Goal: Task Accomplishment & Management: Manage account settings

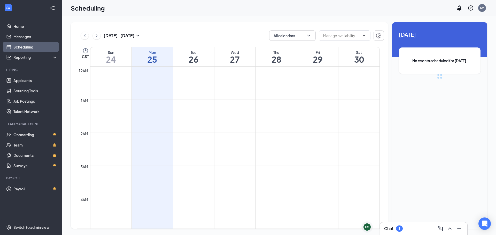
scroll to position [254, 0]
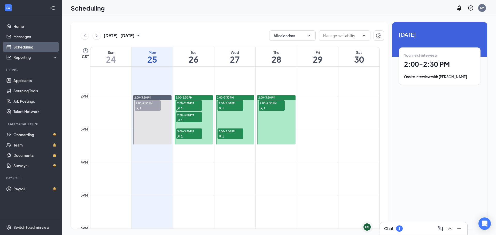
scroll to position [434, 0]
click at [187, 105] on span "2:00-2:30 PM" at bounding box center [189, 102] width 26 height 5
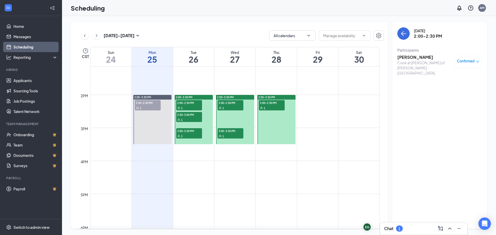
click at [188, 114] on span "2:30-3:00 PM" at bounding box center [189, 114] width 26 height 5
click at [190, 130] on span "3:00-3:30 PM" at bounding box center [189, 130] width 26 height 5
click at [189, 142] on div at bounding box center [193, 119] width 38 height 49
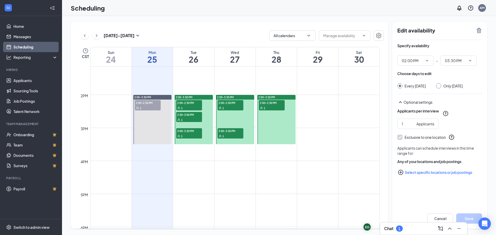
click at [204, 147] on td at bounding box center [234, 148] width 289 height 8
click at [244, 145] on td at bounding box center [234, 148] width 289 height 8
click at [245, 142] on div at bounding box center [235, 119] width 38 height 49
click at [279, 137] on div at bounding box center [276, 119] width 38 height 49
type input "02:00 PM"
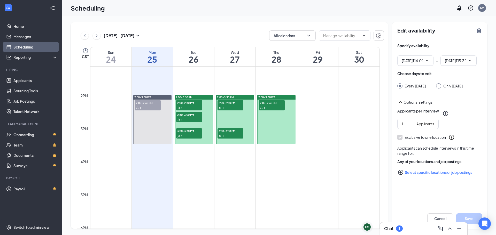
type input "03:30 PM"
click at [209, 138] on div at bounding box center [193, 119] width 38 height 49
type input "02:00 PM"
type input "03:30 PM"
click at [472, 63] on span "03:30 PM" at bounding box center [458, 60] width 36 height 10
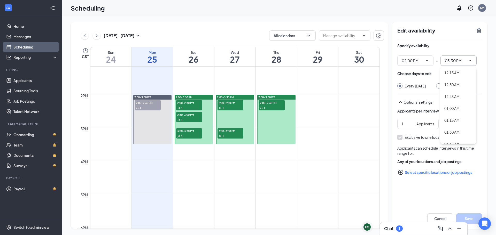
click at [470, 59] on icon "ChevronUp" at bounding box center [470, 61] width 4 height 4
click at [461, 85] on div "Only Tuesday, Aug 26" at bounding box center [452, 85] width 19 height 5
click at [439, 85] on input "Only Tuesday, Aug 26" at bounding box center [438, 85] width 4 height 4
radio input "true"
radio input "false"
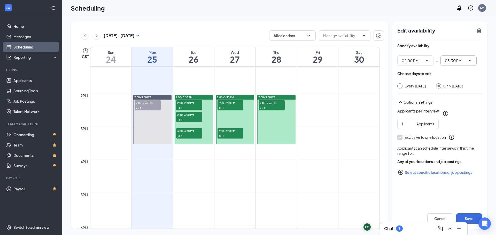
click at [454, 62] on input "03:30 PM" at bounding box center [455, 61] width 21 height 6
click at [453, 98] on div "04:00 PM" at bounding box center [451, 98] width 15 height 6
type input "04:00 PM"
click at [466, 218] on button "Save" at bounding box center [469, 218] width 26 height 10
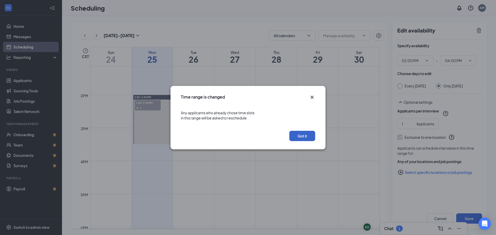
click at [304, 138] on button "Got it" at bounding box center [302, 136] width 26 height 10
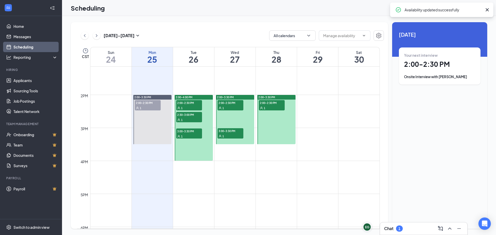
click at [182, 127] on div at bounding box center [193, 128] width 38 height 66
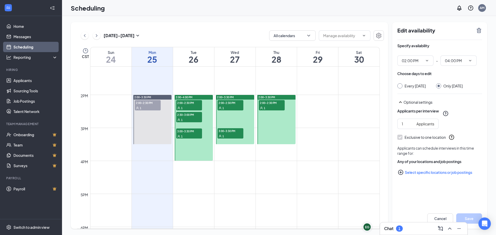
click at [188, 131] on span "3:00-3:30 PM" at bounding box center [189, 131] width 26 height 5
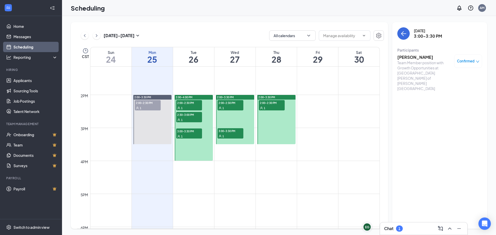
click at [474, 64] on span "Confirmed" at bounding box center [466, 61] width 18 height 5
click at [464, 77] on span "Request Reschedule" at bounding box center [455, 78] width 35 height 6
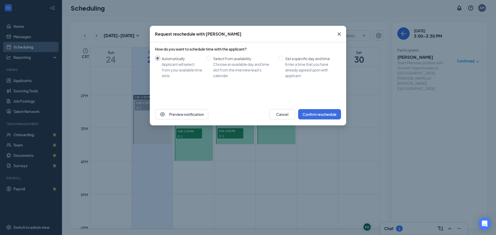
click at [210, 55] on div "How do you want to schedule time with the applicant? Automatically Applicant wi…" at bounding box center [248, 62] width 186 height 32
click at [211, 57] on input "Select from availability Choose an available day and time slot from the intervi…" at bounding box center [208, 58] width 5 height 5
radio input "true"
radio input "false"
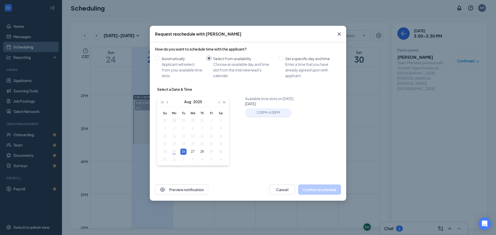
click at [254, 112] on div "3:30PM - 4:00PM" at bounding box center [268, 112] width 46 height 9
click at [316, 188] on button "Confirm reschedule" at bounding box center [319, 190] width 43 height 10
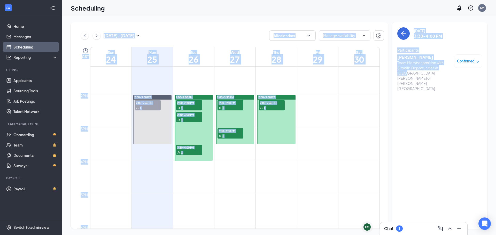
drag, startPoint x: 405, startPoint y: 226, endPoint x: 405, endPoint y: 200, distance: 25.8
click at [405, 200] on div "EG Edith Grajales EG Chat 1 Aug 24 - Aug 30 All calendars CST Sun 24 Mon 25 Tue…" at bounding box center [279, 125] width 434 height 219
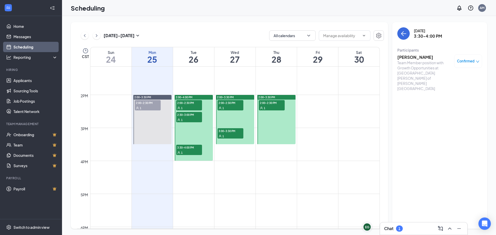
click at [411, 192] on div "Tuesday, Aug 26 3:30-4:00 PM Participants Lily Rancak Team Member position with…" at bounding box center [439, 125] width 95 height 207
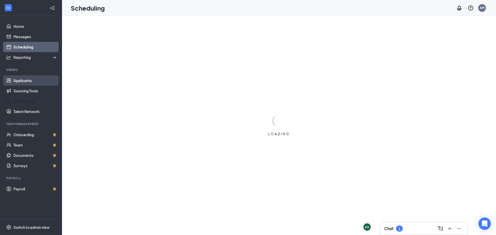
click at [39, 84] on link "Applicants" at bounding box center [35, 80] width 44 height 10
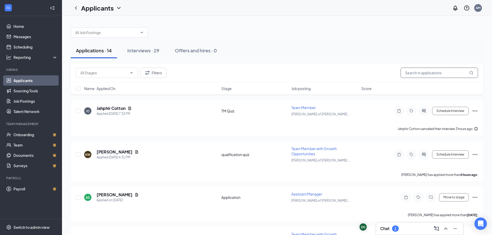
click at [427, 73] on input "text" at bounding box center [438, 73] width 77 height 10
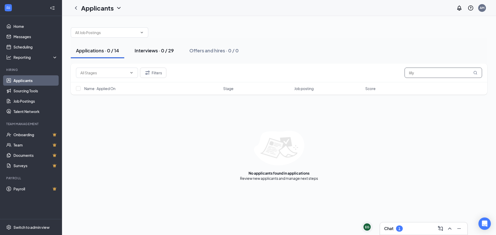
type input "lilly"
click at [148, 55] on button "Interviews · 0 / 29" at bounding box center [154, 50] width 50 height 15
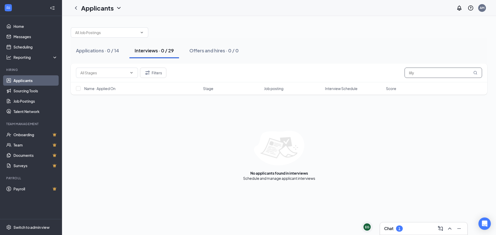
click at [425, 73] on input "lilly" at bounding box center [442, 73] width 77 height 10
click at [411, 73] on input "lillyrancak" at bounding box center [442, 73] width 77 height 10
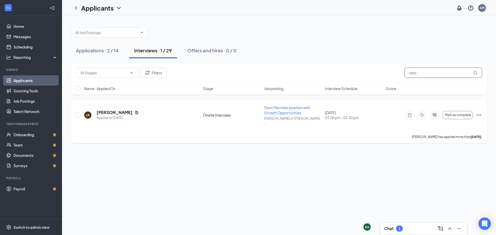
type input "ranc"
click at [479, 115] on icon "Ellipses" at bounding box center [478, 115] width 5 height 1
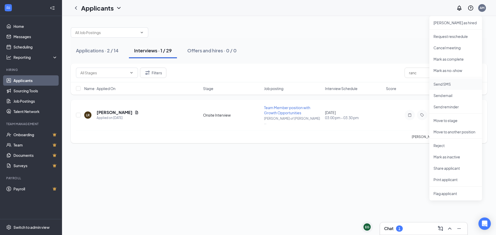
click at [441, 86] on p "Send SMS" at bounding box center [455, 84] width 44 height 5
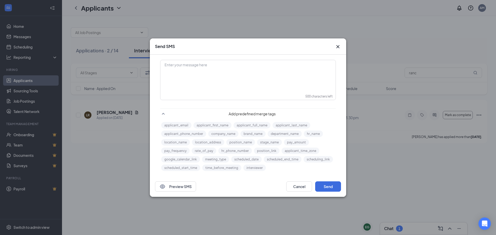
click at [335, 47] on icon "Cross" at bounding box center [338, 47] width 6 height 6
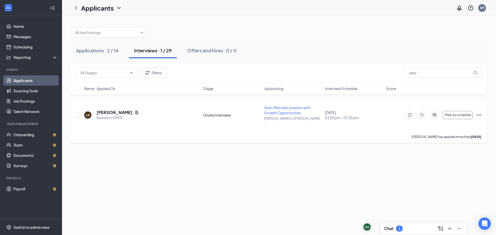
click at [479, 115] on icon "Ellipses" at bounding box center [478, 115] width 5 height 1
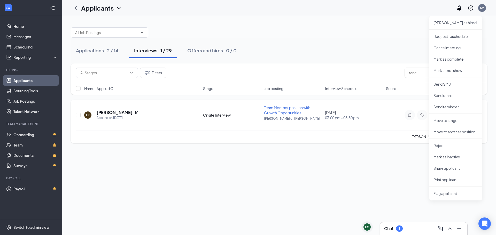
click at [391, 125] on div "LR [PERSON_NAME] Applied on [DATE] Onsite Interview Team Member position with G…" at bounding box center [279, 117] width 406 height 25
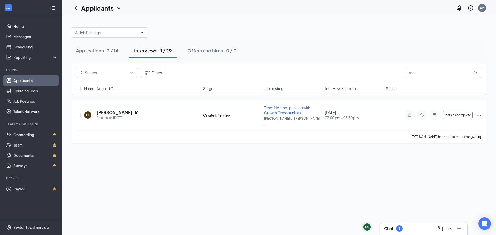
click at [476, 115] on icon "Ellipses" at bounding box center [478, 115] width 6 height 6
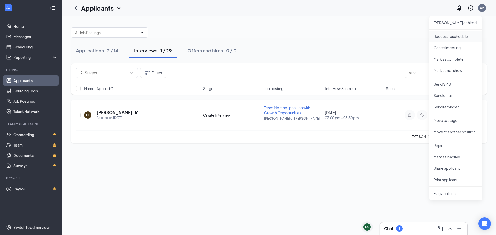
click at [443, 39] on p "Request reschedule" at bounding box center [455, 36] width 44 height 5
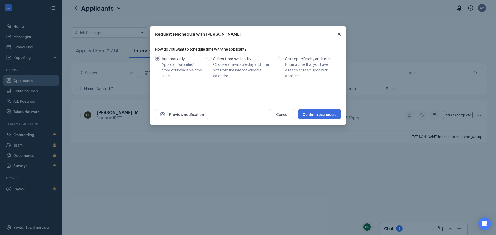
click at [340, 34] on icon "Cross" at bounding box center [339, 34] width 6 height 6
